Goal: Navigation & Orientation: Find specific page/section

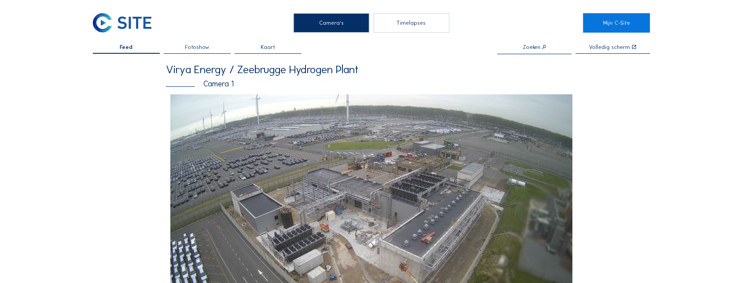
click at [323, 22] on div "Timelapses" at bounding box center [412, 22] width 76 height 19
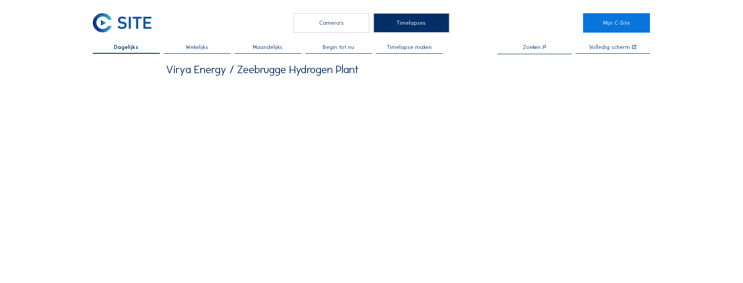
click at [323, 27] on div "Camera's" at bounding box center [332, 22] width 76 height 19
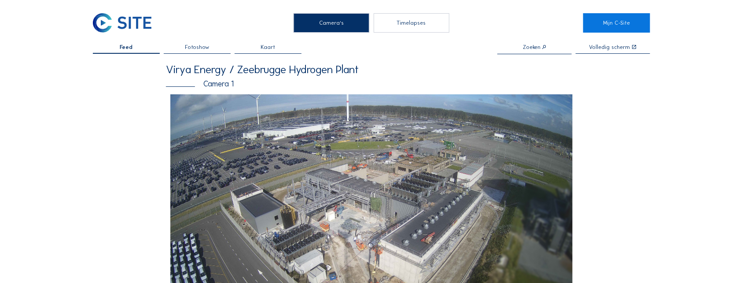
click at [323, 24] on div "Camera's Timelapses" at bounding box center [371, 22] width 423 height 19
click at [323, 26] on div "Timelapses" at bounding box center [412, 22] width 76 height 19
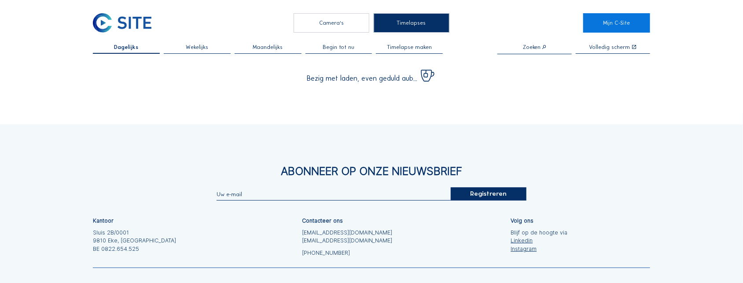
click at [323, 25] on div "Camera's" at bounding box center [332, 22] width 76 height 19
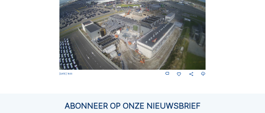
scroll to position [96, 0]
